Goal: Task Accomplishment & Management: Manage account settings

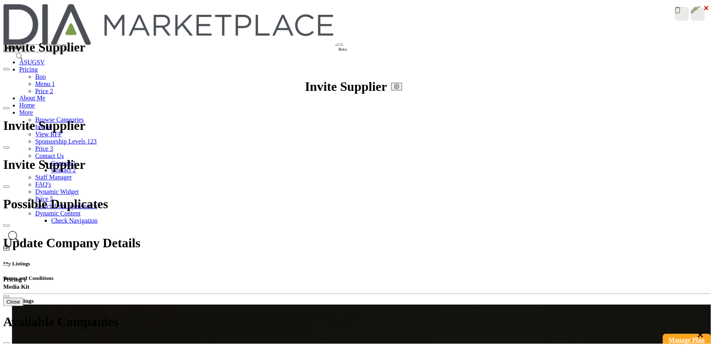
scroll to position [161, 0]
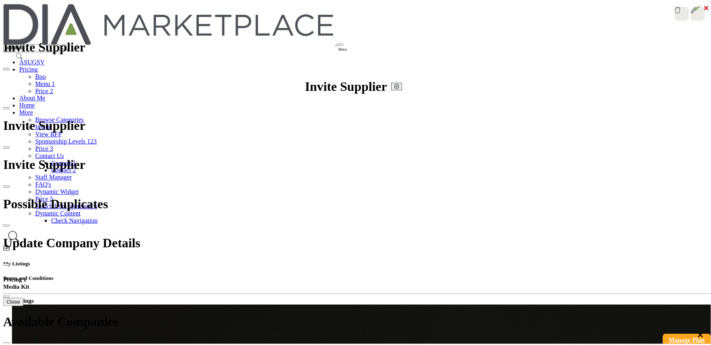
scroll to position [89, 0]
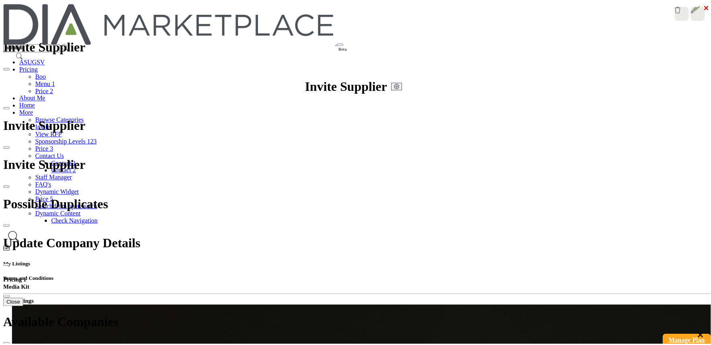
scroll to position [0, 0]
